Goal: Navigation & Orientation: Find specific page/section

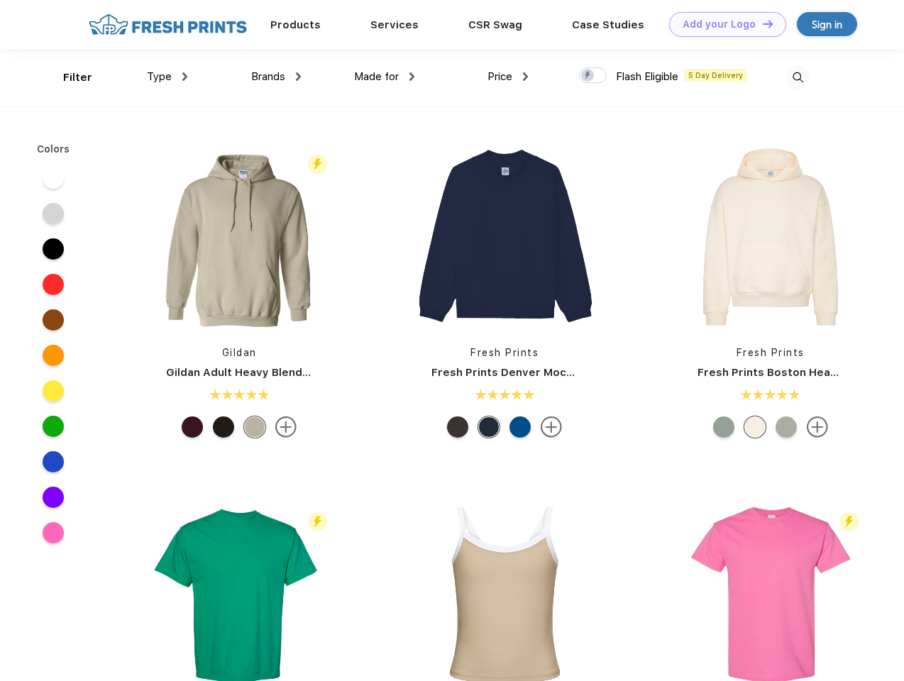
scroll to position [1, 0]
click at [723, 24] on link "Add your Logo Design Tool" at bounding box center [727, 24] width 117 height 25
click at [0, 0] on div "Design Tool" at bounding box center [0, 0] width 0 height 0
click at [762, 23] on link "Add your Logo Design Tool" at bounding box center [727, 24] width 117 height 25
click at [68, 77] on div "Filter" at bounding box center [77, 78] width 29 height 16
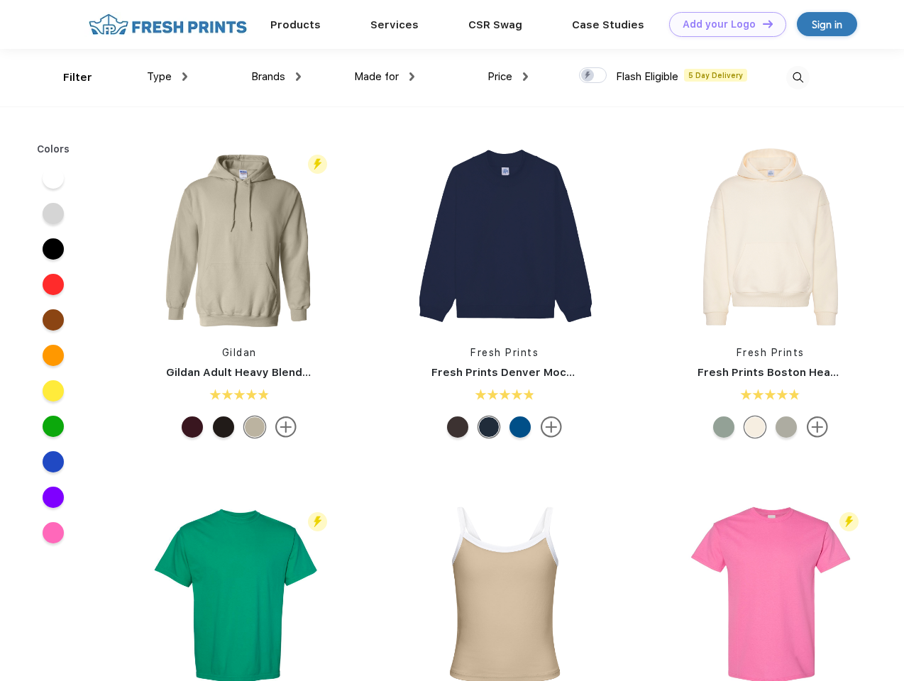
click at [167, 77] on span "Type" at bounding box center [159, 76] width 25 height 13
click at [276, 77] on span "Brands" at bounding box center [268, 76] width 34 height 13
click at [385, 77] on span "Made for" at bounding box center [376, 76] width 45 height 13
click at [508, 77] on span "Price" at bounding box center [500, 76] width 25 height 13
click at [593, 76] on div at bounding box center [593, 75] width 28 height 16
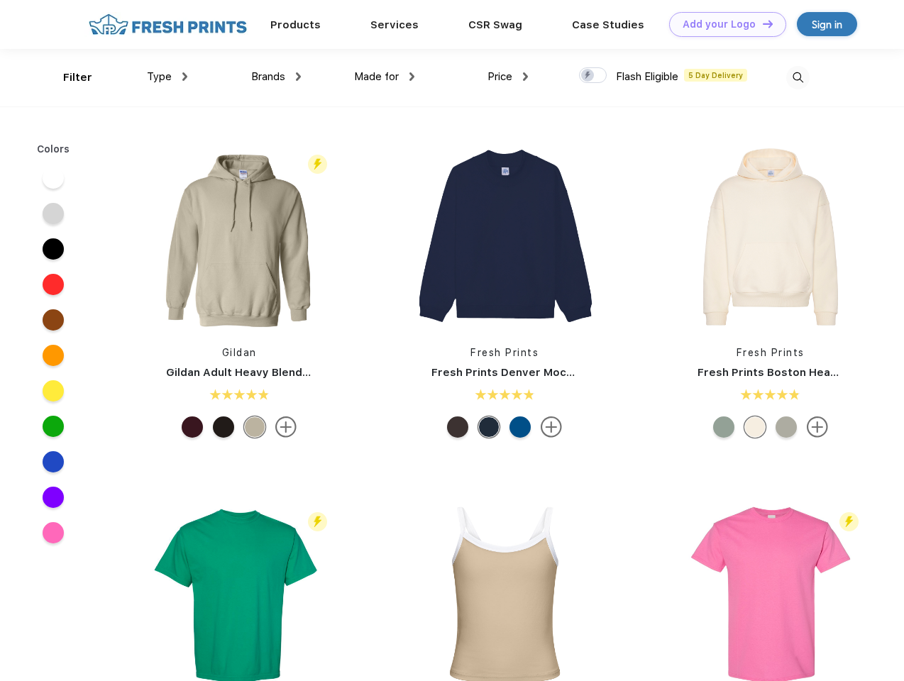
click at [588, 76] on input "checkbox" at bounding box center [583, 71] width 9 height 9
click at [798, 77] on img at bounding box center [797, 77] width 23 height 23
